Goal: Browse casually: Explore the website without a specific task or goal

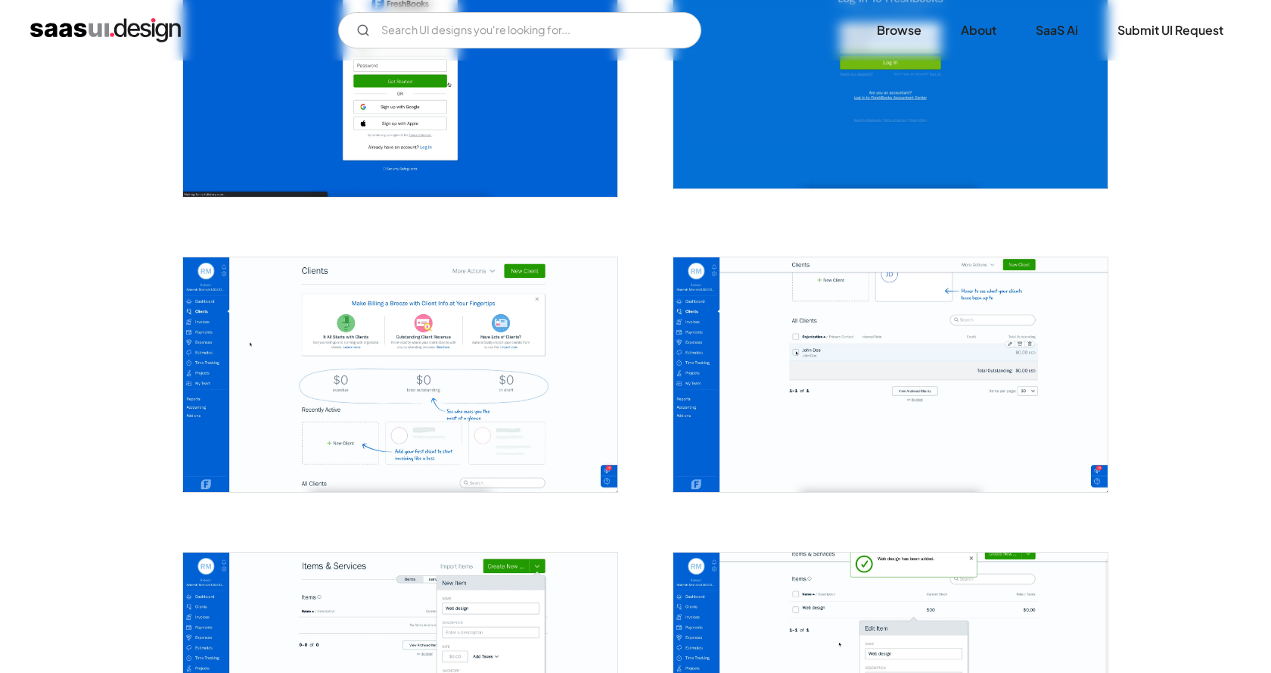
scroll to position [530, 0]
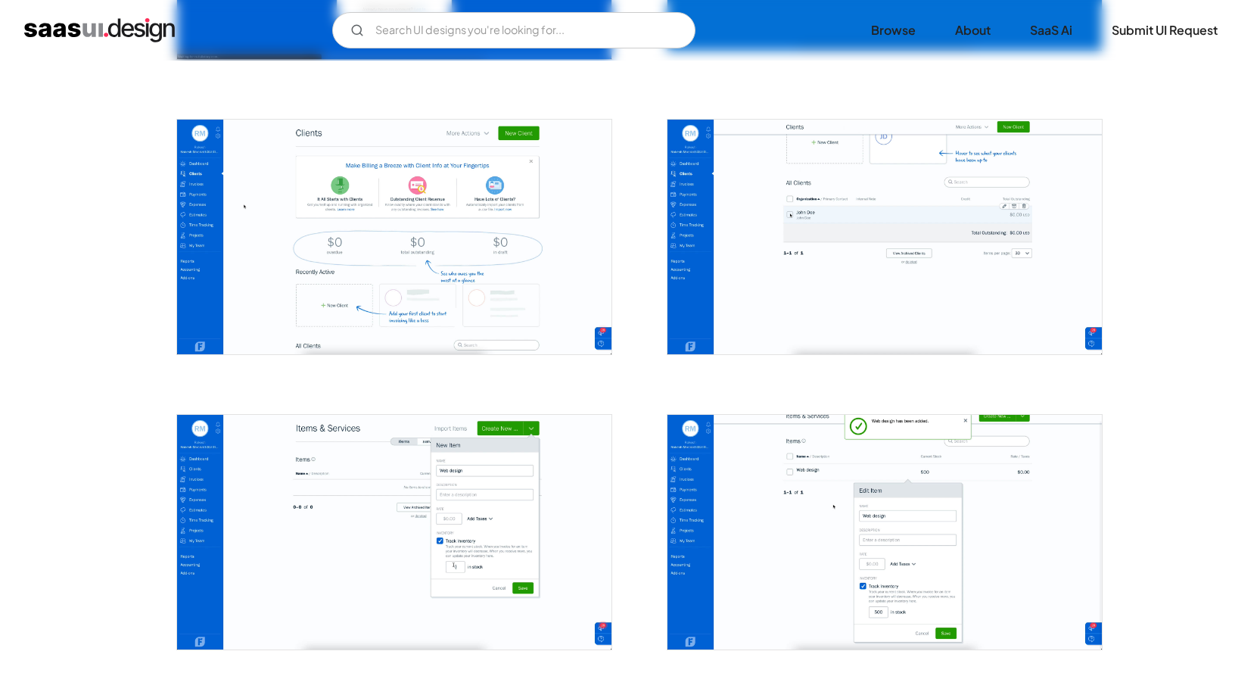
click at [383, 297] on img "open lightbox" at bounding box center [394, 237] width 434 height 235
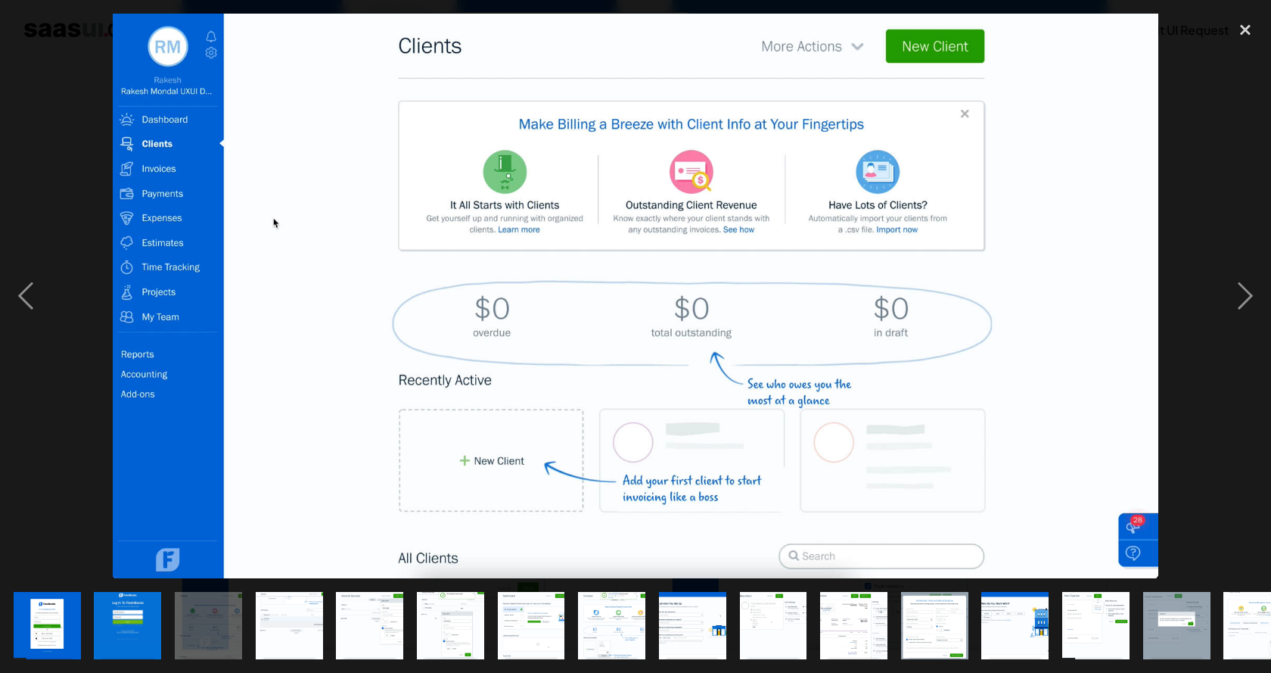
click at [285, 608] on img "show item 4 of 22" at bounding box center [289, 625] width 125 height 67
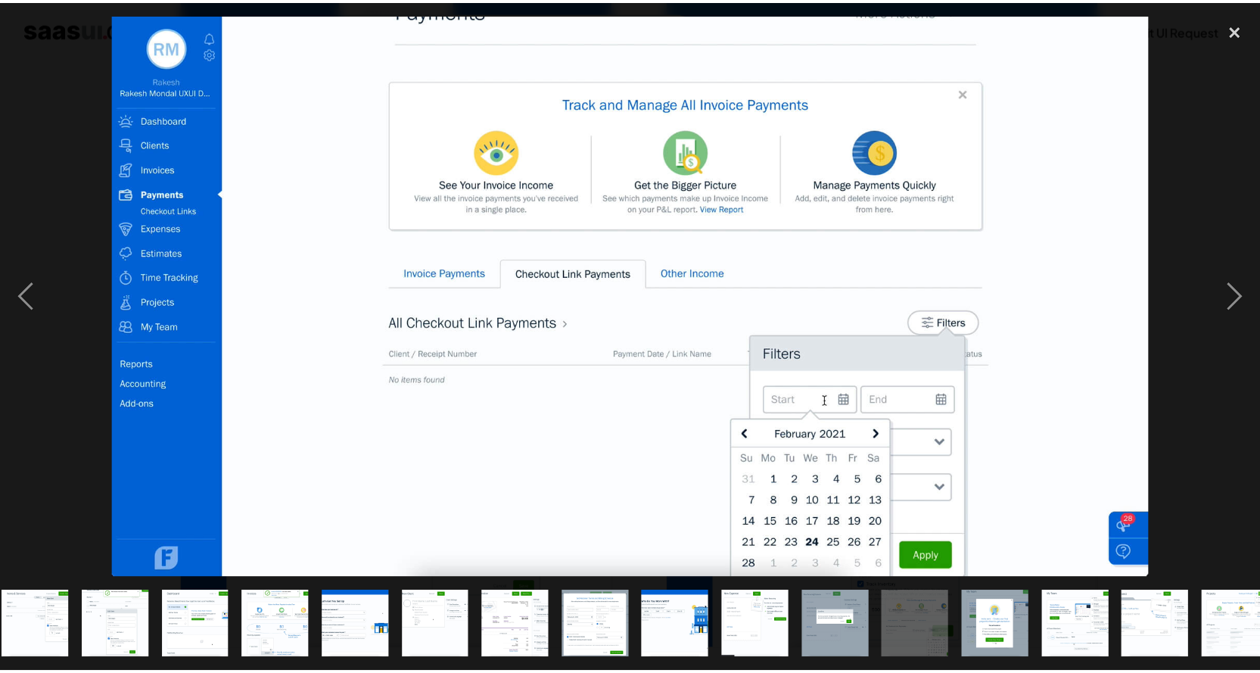
scroll to position [0, 336]
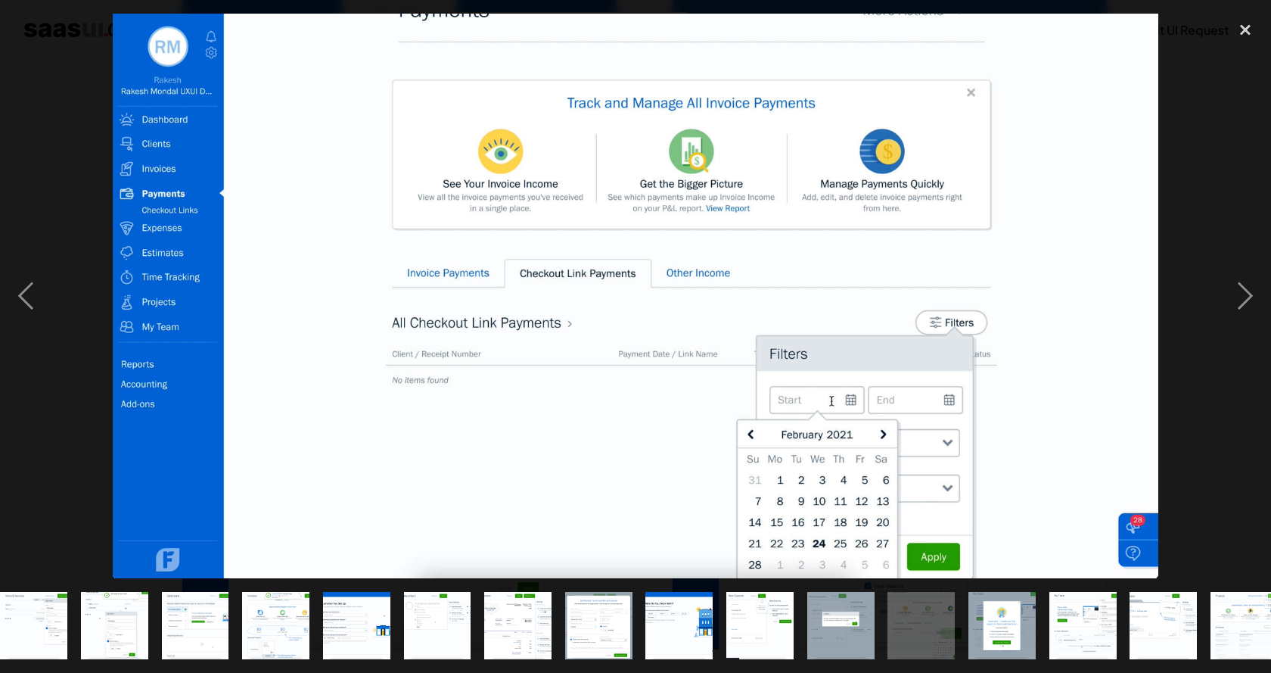
click at [564, 194] on img at bounding box center [636, 296] width 1046 height 565
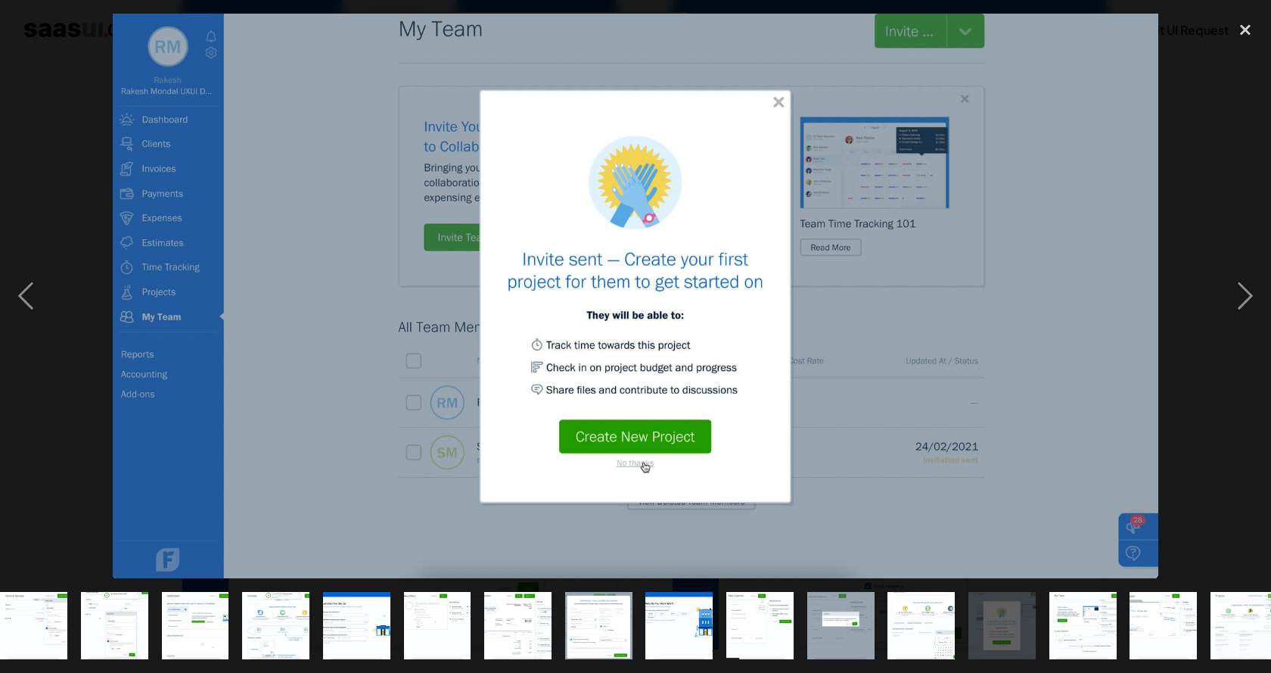
click at [67, 250] on div at bounding box center [635, 296] width 1271 height 565
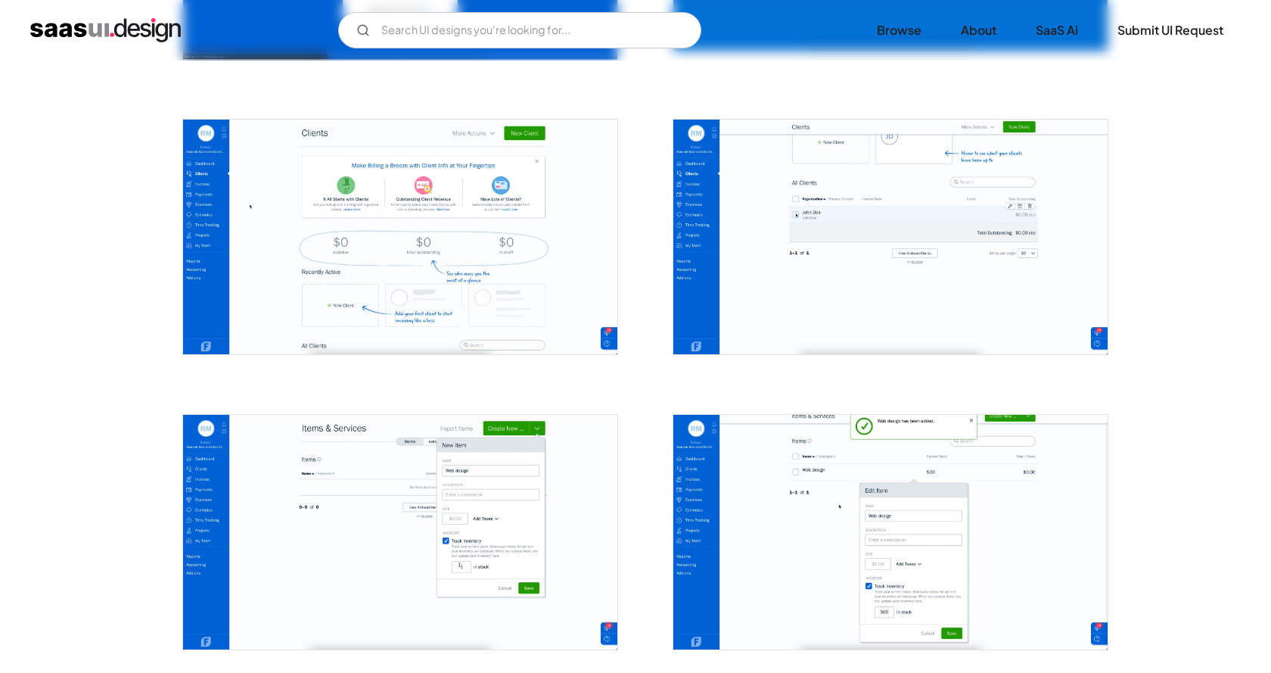
scroll to position [0, 0]
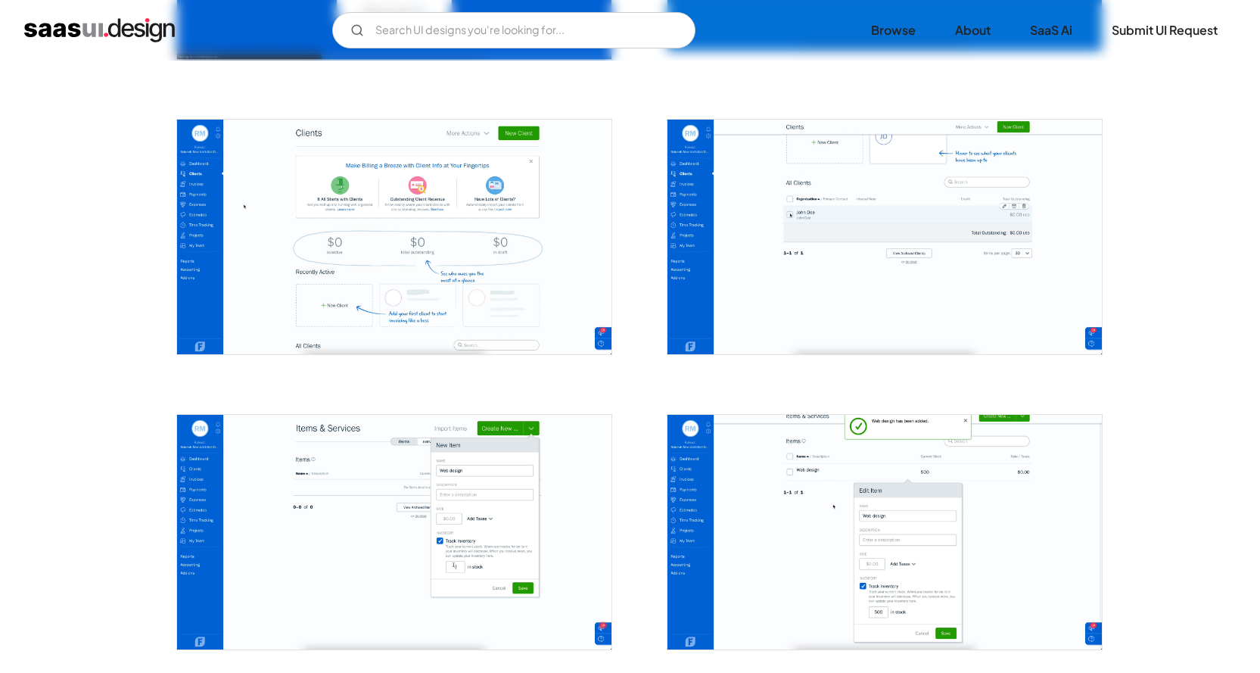
click at [365, 215] on img "open lightbox" at bounding box center [394, 237] width 434 height 235
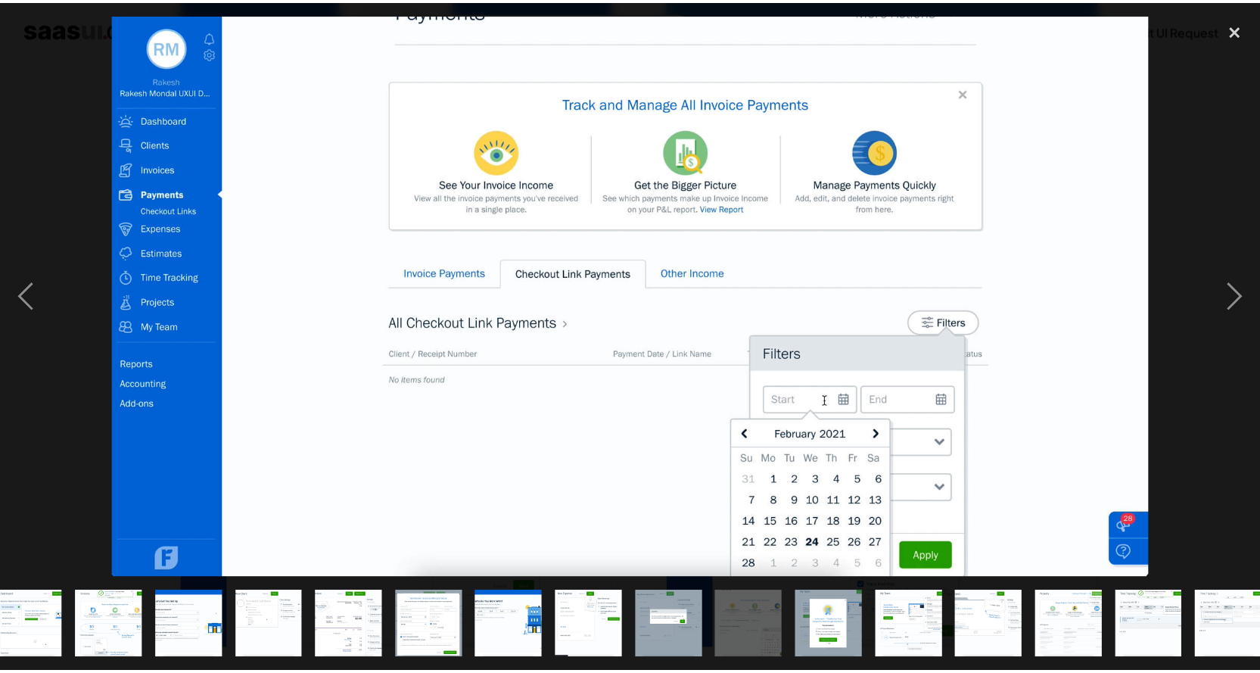
scroll to position [0, 517]
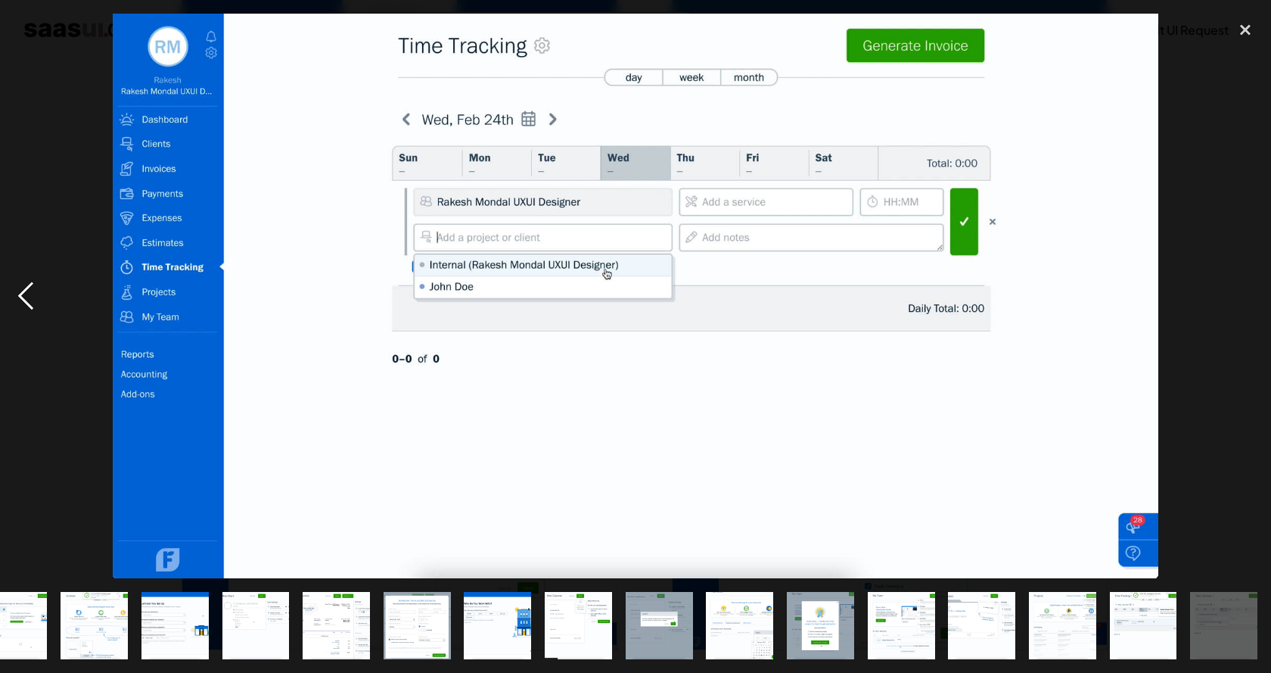
click at [45, 128] on div "previous image" at bounding box center [25, 296] width 51 height 565
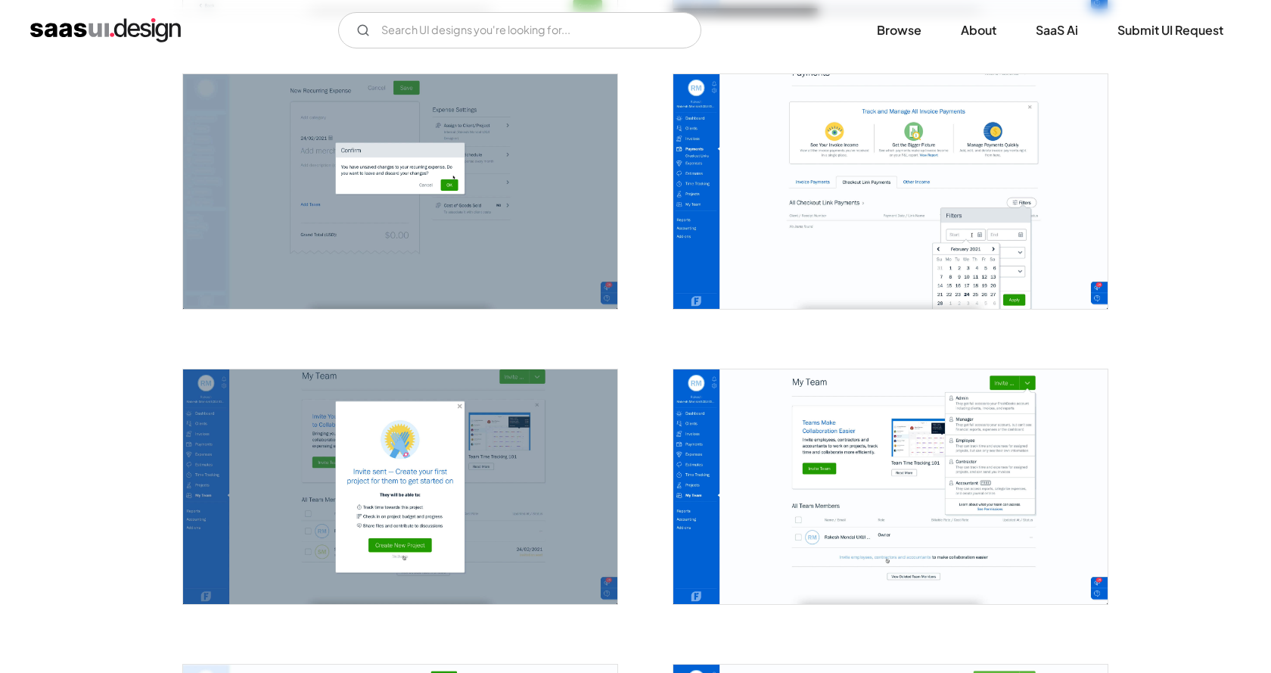
scroll to position [2421, 0]
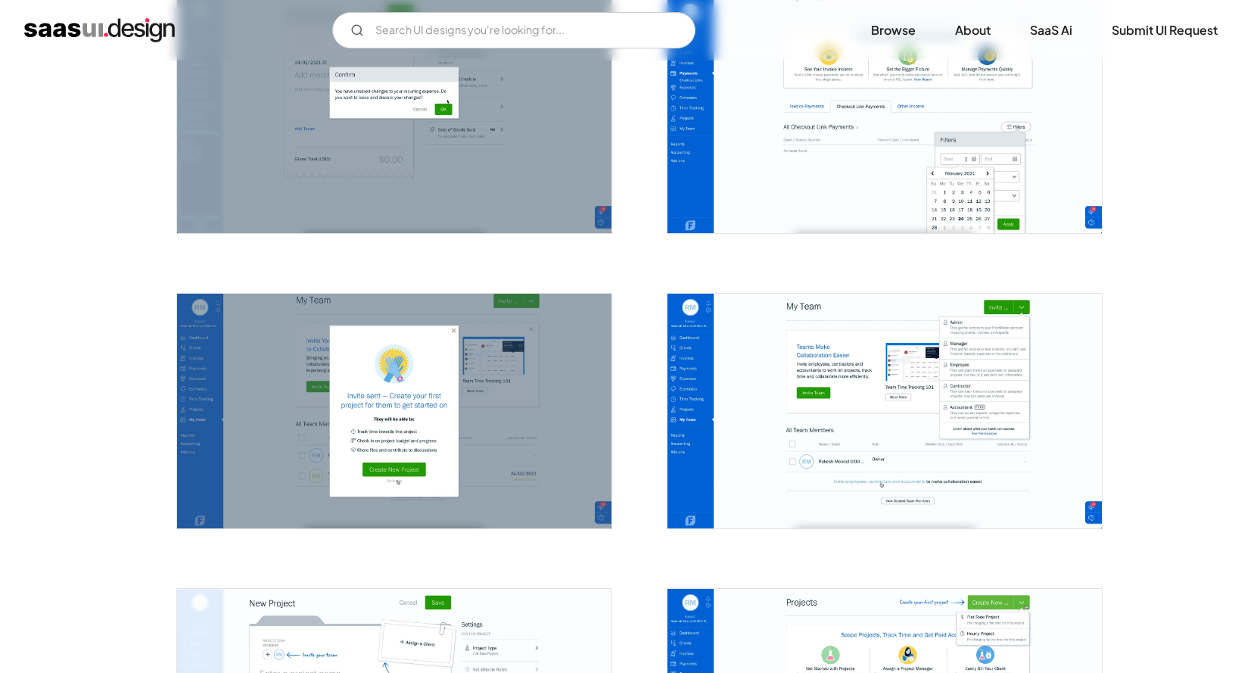
click at [782, 192] on img "open lightbox" at bounding box center [884, 115] width 434 height 235
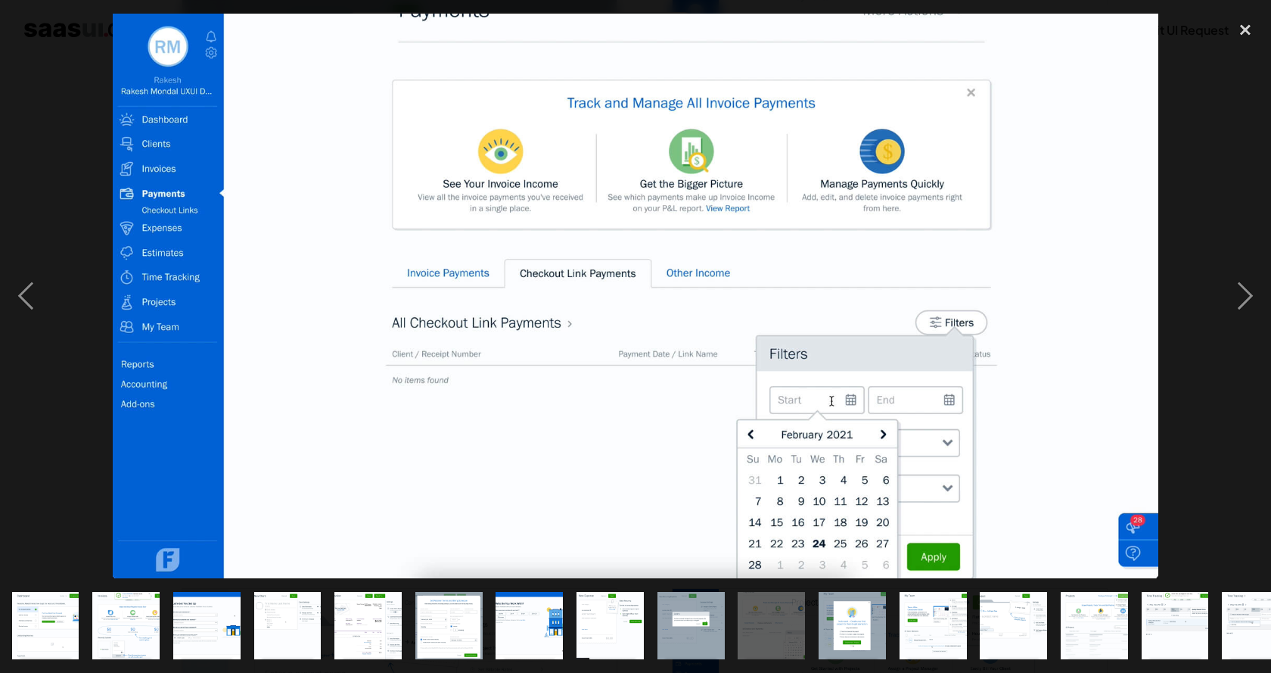
scroll to position [0, 517]
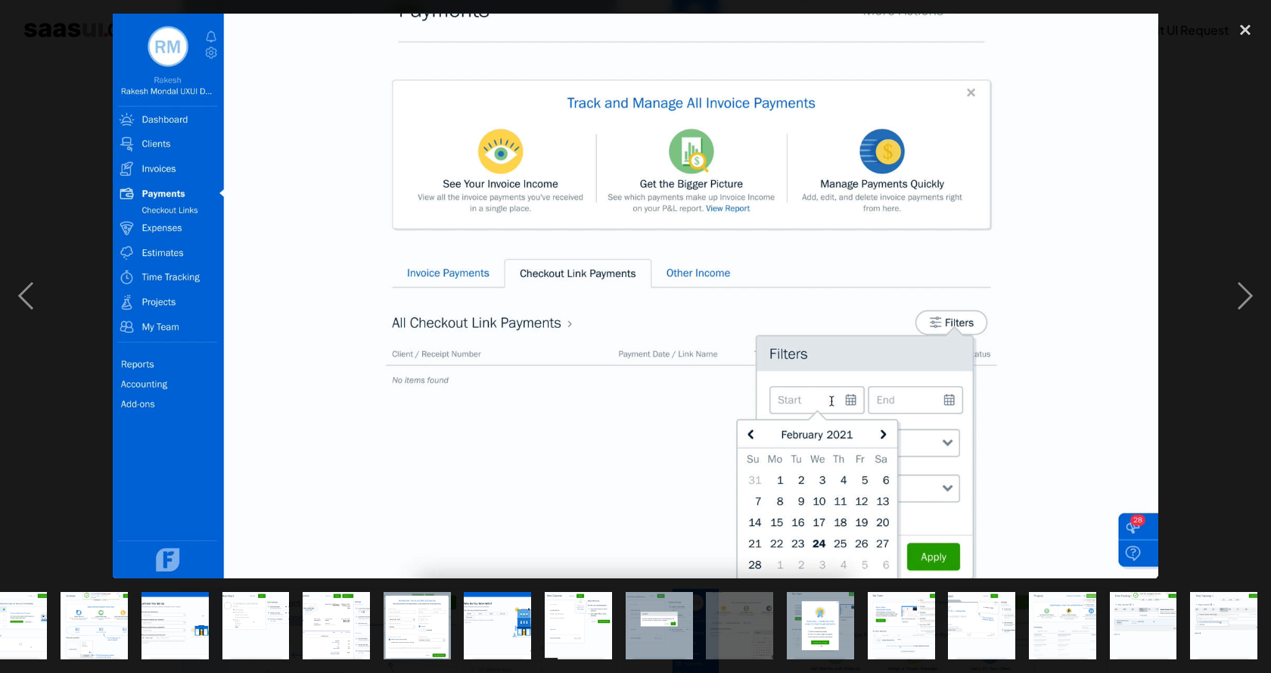
click at [61, 52] on div at bounding box center [635, 296] width 1271 height 565
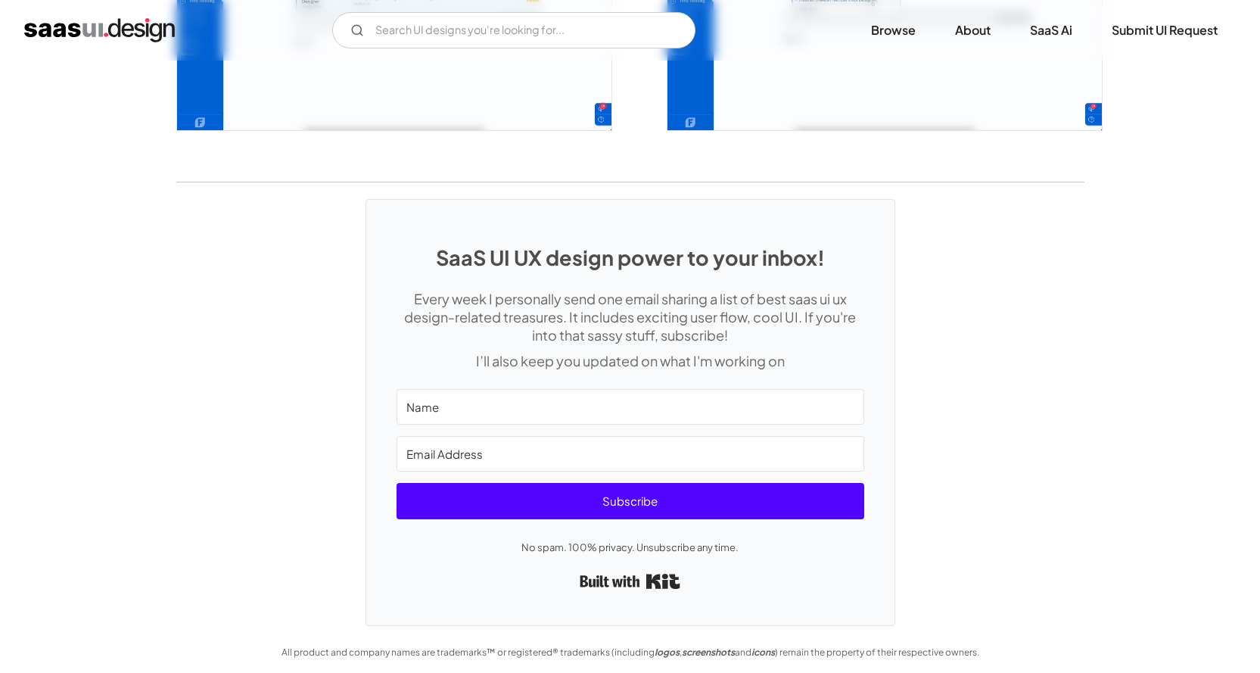
scroll to position [3415, 0]
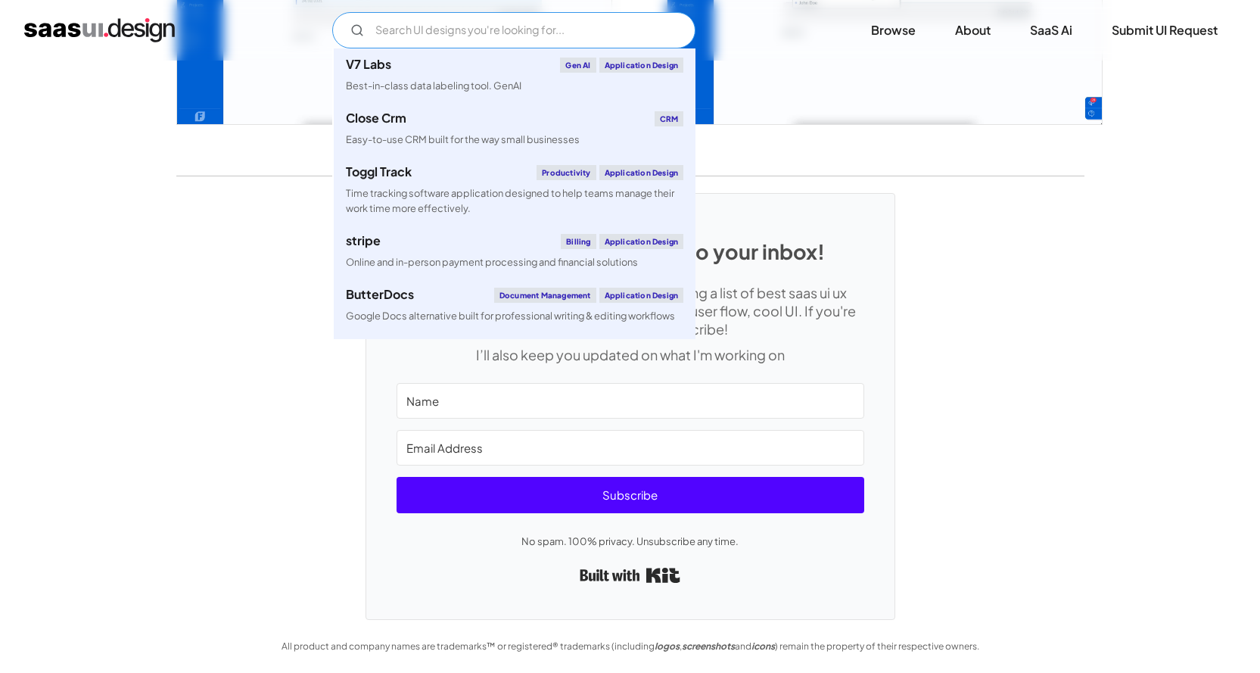
click at [557, 32] on input "Email Form" at bounding box center [513, 30] width 363 height 36
